Goal: Information Seeking & Learning: Learn about a topic

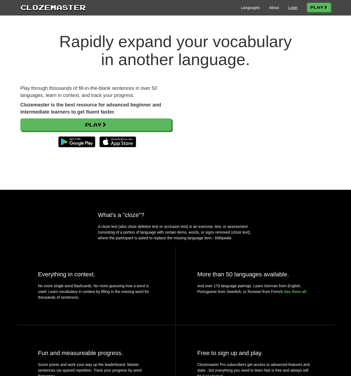
click at [290, 9] on link "Login" at bounding box center [292, 7] width 9 height 5
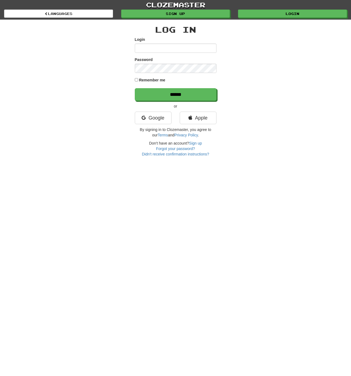
type input "**********"
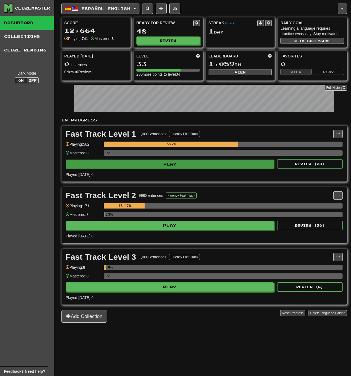
click at [209, 169] on button "Play" at bounding box center [170, 164] width 208 height 9
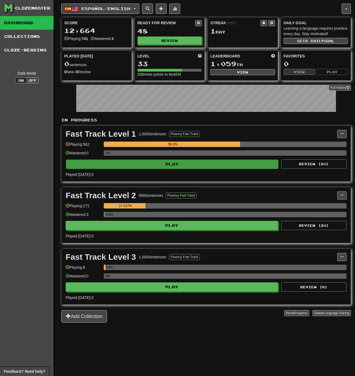
select select "**"
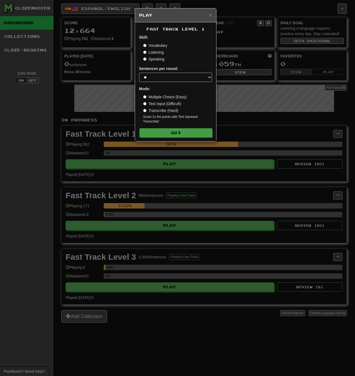
click at [177, 133] on button "Go" at bounding box center [175, 132] width 73 height 9
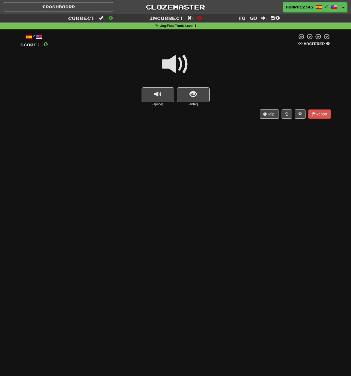
click at [173, 64] on span at bounding box center [175, 64] width 27 height 27
click at [189, 89] on button "show sentence" at bounding box center [193, 94] width 33 height 15
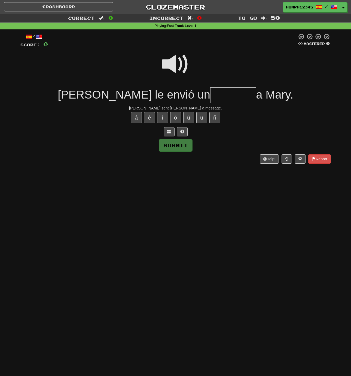
click at [210, 95] on input "text" at bounding box center [233, 95] width 46 height 16
type input "*******"
click at [177, 143] on button "Submit" at bounding box center [176, 145] width 34 height 13
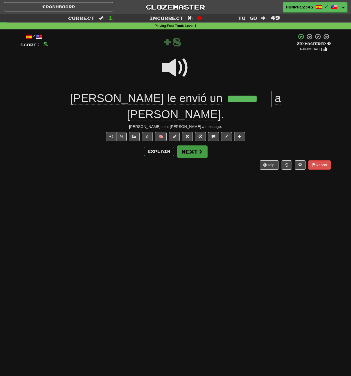
click at [185, 145] on button "Next" at bounding box center [192, 151] width 31 height 13
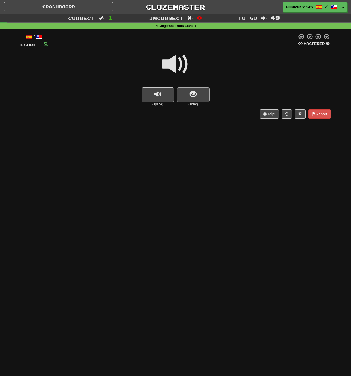
click at [191, 93] on span "show sentence" at bounding box center [193, 94] width 7 height 7
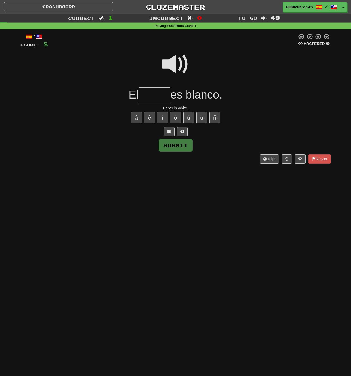
click at [154, 95] on input "text" at bounding box center [155, 95] width 32 height 16
type input "*****"
click at [176, 145] on button "Submit" at bounding box center [176, 145] width 34 height 13
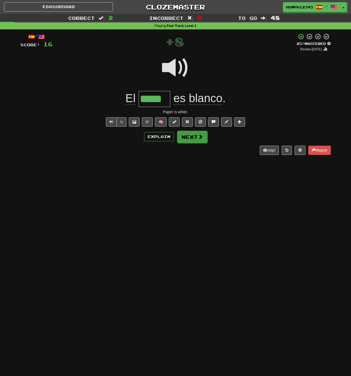
click at [189, 137] on button "Next" at bounding box center [192, 137] width 31 height 13
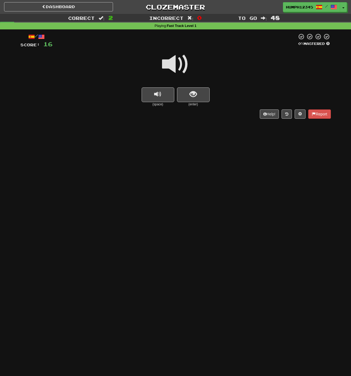
click at [173, 64] on span at bounding box center [175, 64] width 27 height 27
click at [188, 93] on button "show sentence" at bounding box center [193, 94] width 33 height 15
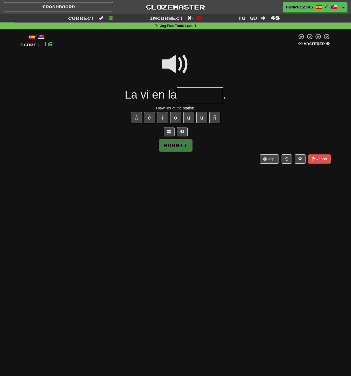
click at [188, 93] on input "text" at bounding box center [200, 95] width 46 height 16
click at [175, 117] on button "ó" at bounding box center [175, 117] width 11 height 11
type input "********"
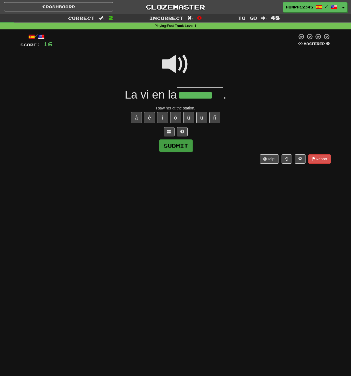
click at [169, 145] on button "Submit" at bounding box center [176, 145] width 34 height 13
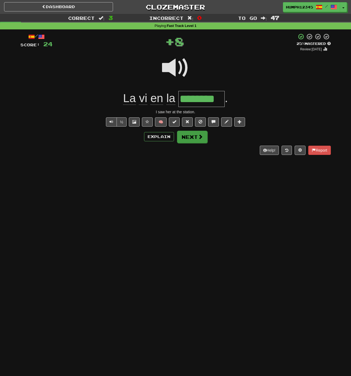
click at [189, 137] on button "Next" at bounding box center [192, 137] width 31 height 13
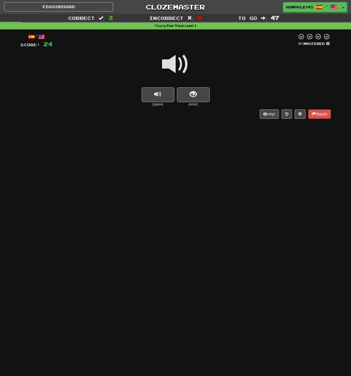
click at [173, 64] on span at bounding box center [175, 64] width 27 height 27
click at [190, 92] on span "show sentence" at bounding box center [193, 94] width 7 height 7
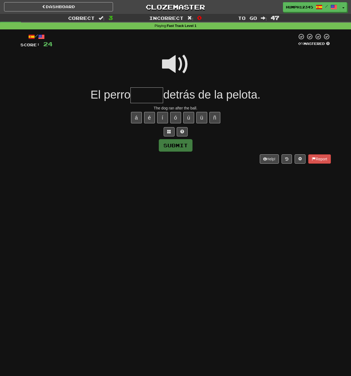
click at [145, 93] on input "text" at bounding box center [146, 95] width 33 height 16
click at [174, 116] on button "ó" at bounding box center [175, 117] width 11 height 11
type input "******"
click at [171, 145] on button "Submit" at bounding box center [176, 145] width 34 height 13
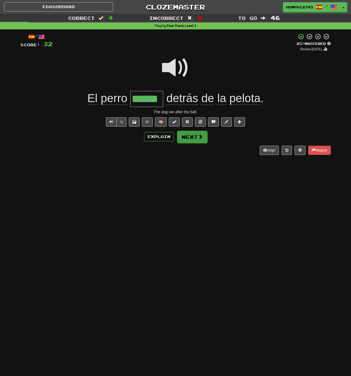
click at [191, 135] on button "Next" at bounding box center [192, 137] width 31 height 13
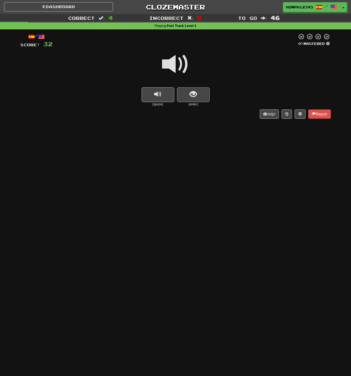
click at [190, 94] on span "show sentence" at bounding box center [193, 94] width 7 height 7
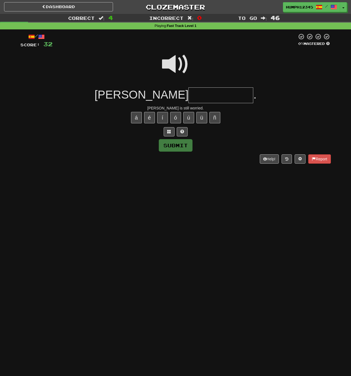
click at [189, 94] on input "text" at bounding box center [221, 95] width 65 height 16
type input "**********"
click at [176, 145] on button "Submit" at bounding box center [176, 145] width 34 height 13
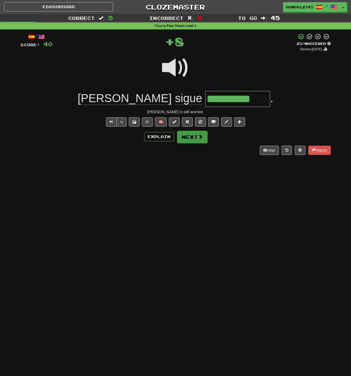
click at [188, 136] on button "Next" at bounding box center [192, 137] width 31 height 13
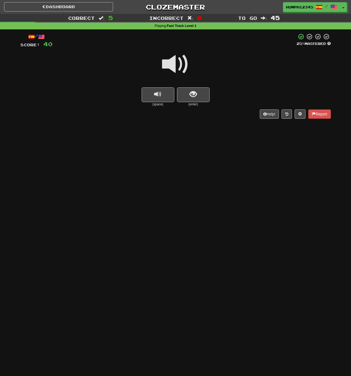
click at [171, 65] on span at bounding box center [175, 64] width 27 height 27
click at [189, 91] on button "show sentence" at bounding box center [193, 94] width 33 height 15
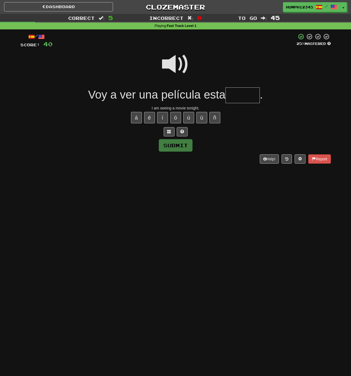
click at [232, 95] on input "text" at bounding box center [243, 95] width 34 height 16
type input "*****"
click at [174, 144] on button "Submit" at bounding box center [176, 145] width 34 height 13
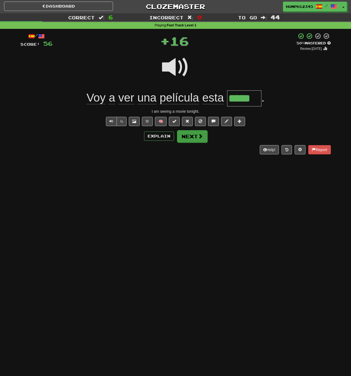
click at [186, 134] on button "Next" at bounding box center [192, 136] width 31 height 13
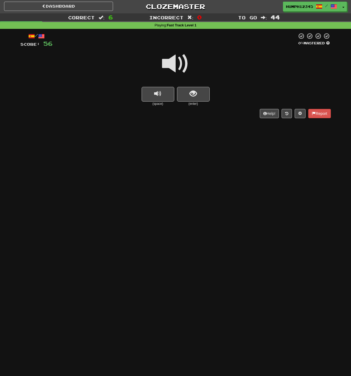
click at [172, 63] on span at bounding box center [175, 63] width 27 height 27
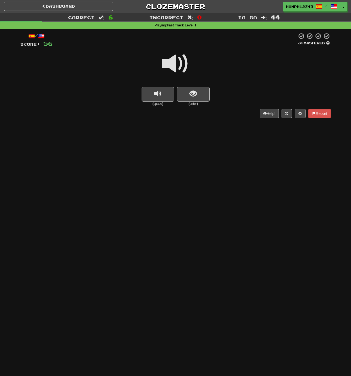
click at [172, 63] on span at bounding box center [175, 63] width 27 height 27
click at [192, 93] on span "show sentence" at bounding box center [193, 93] width 7 height 7
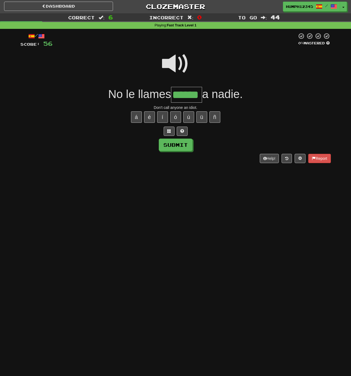
scroll to position [0, 0]
type input "******"
click at [171, 62] on span at bounding box center [175, 63] width 27 height 27
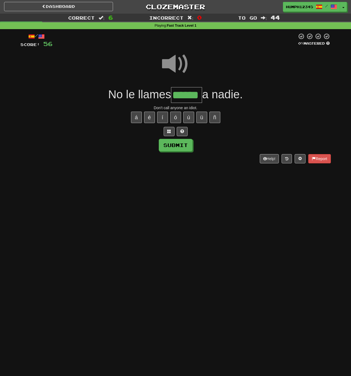
click at [171, 62] on span at bounding box center [175, 63] width 27 height 27
click at [173, 143] on button "Submit" at bounding box center [176, 145] width 34 height 13
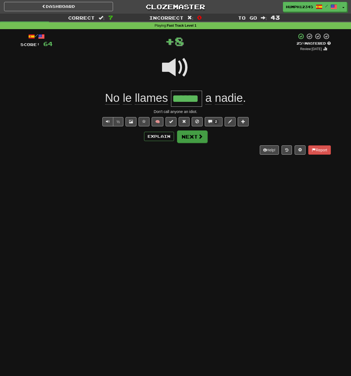
click at [188, 135] on button "Next" at bounding box center [192, 136] width 31 height 13
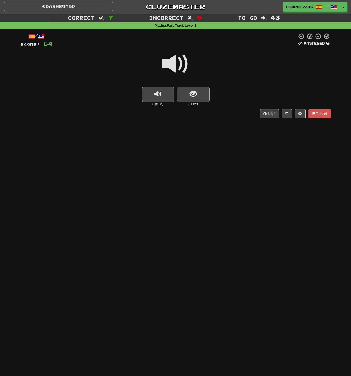
click at [193, 94] on span "show sentence" at bounding box center [193, 93] width 7 height 7
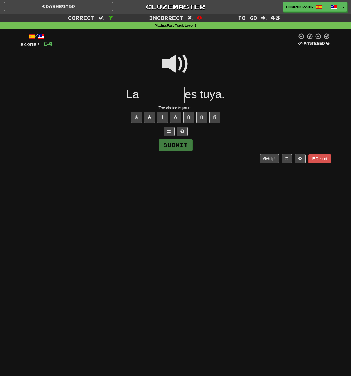
click at [158, 96] on input "text" at bounding box center [162, 95] width 46 height 16
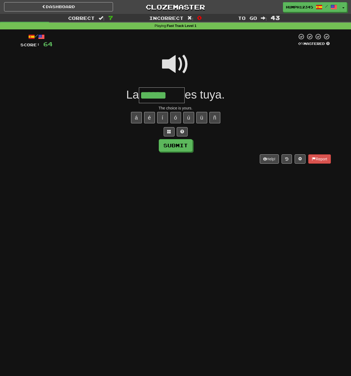
click at [176, 116] on button "ó" at bounding box center [175, 117] width 11 height 11
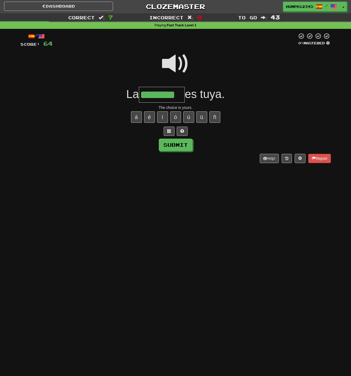
scroll to position [1, 0]
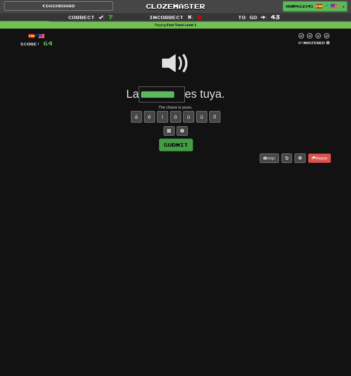
type input "********"
click at [174, 145] on button "Submit" at bounding box center [176, 145] width 34 height 13
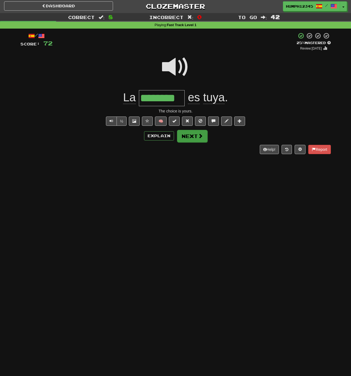
click at [191, 136] on button "Next" at bounding box center [192, 136] width 31 height 13
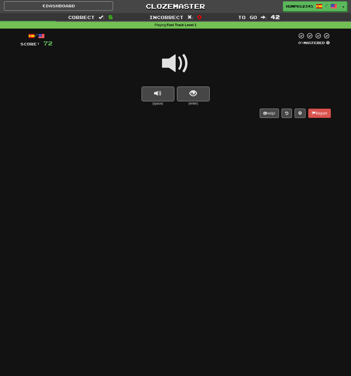
click at [172, 63] on span at bounding box center [175, 63] width 27 height 27
click at [173, 63] on span at bounding box center [175, 63] width 27 height 27
click at [174, 63] on span at bounding box center [175, 63] width 27 height 27
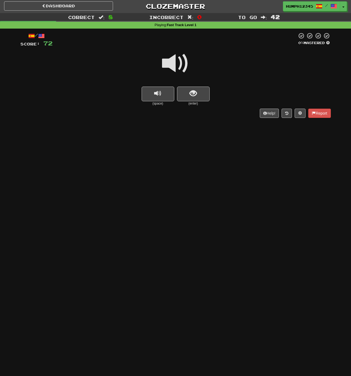
click at [173, 63] on span at bounding box center [175, 63] width 27 height 27
click at [172, 64] on span at bounding box center [175, 63] width 27 height 27
click at [196, 93] on span "show sentence" at bounding box center [193, 93] width 7 height 7
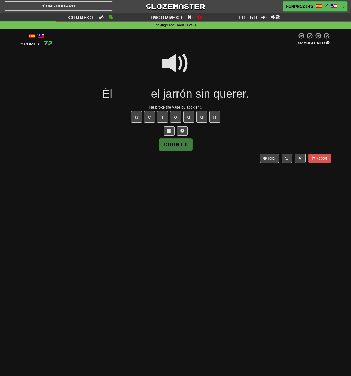
click at [125, 95] on input "text" at bounding box center [131, 95] width 39 height 16
click at [175, 116] on button "ó" at bounding box center [175, 116] width 11 height 11
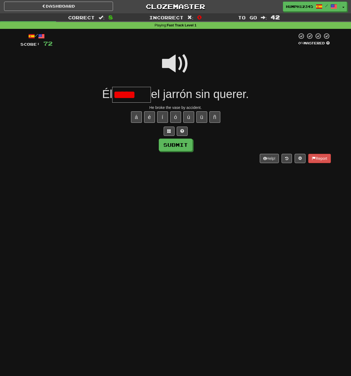
click at [141, 95] on input "*****" at bounding box center [131, 95] width 39 height 16
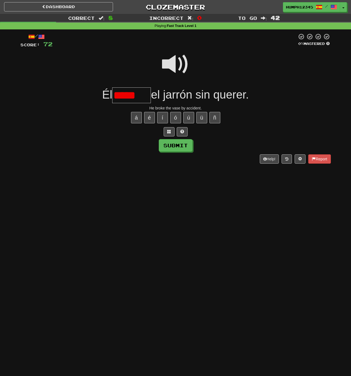
scroll to position [0, 0]
type input "******"
click at [174, 142] on button "Submit" at bounding box center [176, 145] width 34 height 13
